Goal: Task Accomplishment & Management: Use online tool/utility

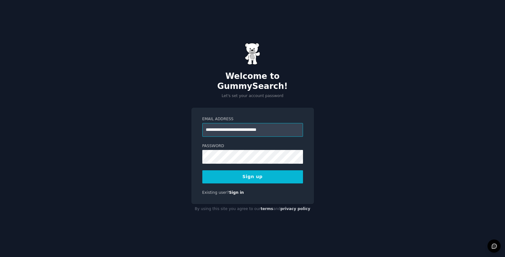
type input "**********"
click at [268, 174] on button "Sign up" at bounding box center [252, 176] width 101 height 13
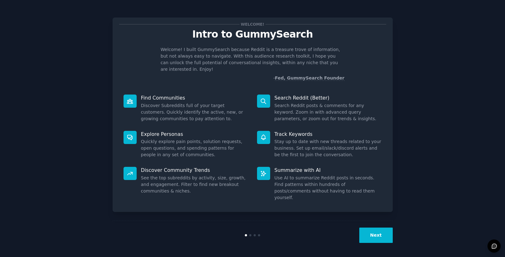
click at [376, 234] on button "Next" at bounding box center [375, 234] width 33 height 15
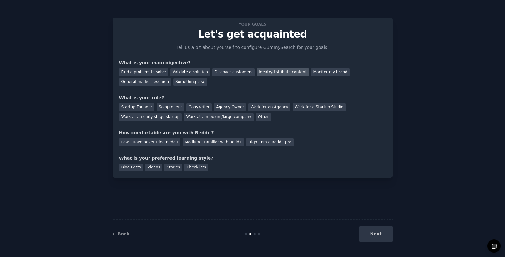
click at [264, 71] on div "Ideate/distribute content" at bounding box center [283, 72] width 52 height 8
click at [373, 233] on div "Next" at bounding box center [345, 233] width 93 height 15
click at [189, 142] on div "Medium - Familiar with Reddit" at bounding box center [212, 142] width 61 height 8
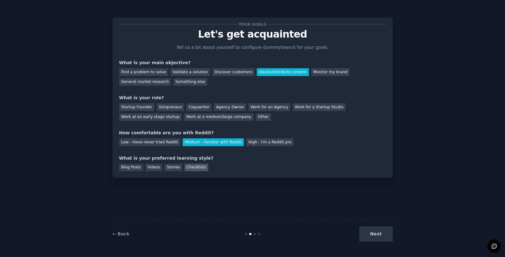
click at [191, 165] on div "Checklists" at bounding box center [196, 167] width 24 height 8
click at [166, 120] on div "Work at an early stage startup" at bounding box center [150, 117] width 63 height 8
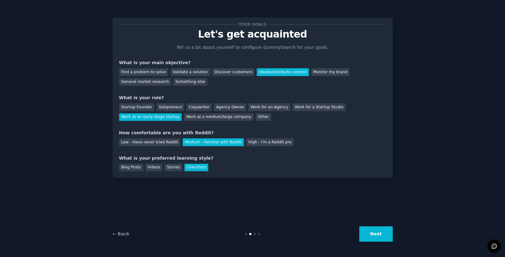
click at [375, 238] on button "Next" at bounding box center [375, 233] width 33 height 15
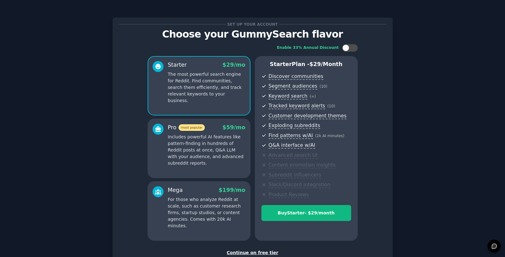
scroll to position [43, 0]
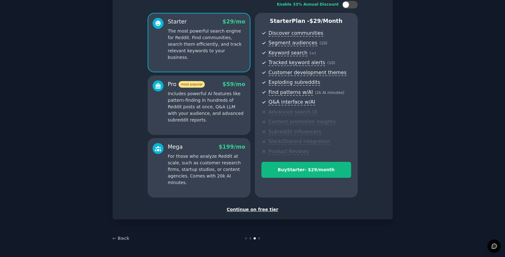
click at [255, 210] on div "Continue on free tier" at bounding box center [252, 209] width 267 height 7
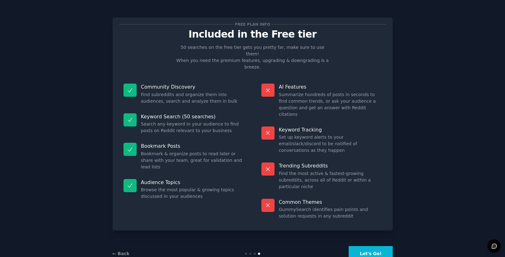
click at [380, 246] on button "Let's Go!" at bounding box center [370, 253] width 44 height 15
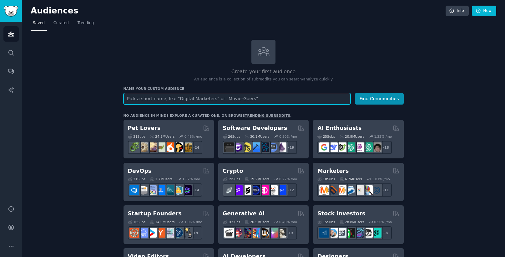
click at [187, 98] on input "text" at bounding box center [236, 99] width 227 height 12
type input "h"
click at [355, 93] on button "Find Communities" at bounding box center [379, 99] width 49 height 12
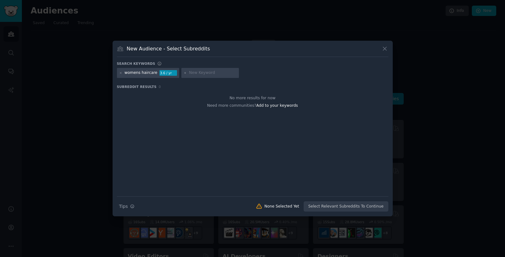
click at [378, 50] on div "New Audience - Select Subreddits" at bounding box center [252, 51] width 271 height 12
click at [384, 49] on icon at bounding box center [384, 48] width 7 height 7
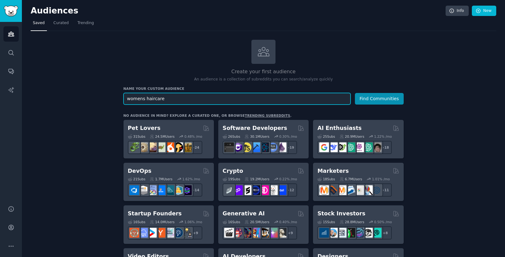
click at [128, 98] on input "womens haircare" at bounding box center [236, 99] width 227 height 12
type input "haircare"
click at [355, 93] on button "Find Communities" at bounding box center [379, 99] width 49 height 12
